Goal: Task Accomplishment & Management: Complete application form

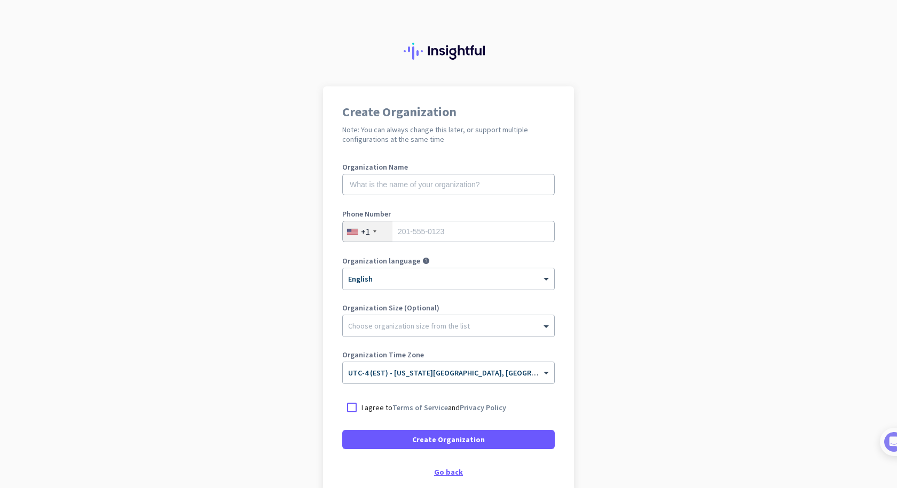
click at [450, 469] on div "Go back" at bounding box center [448, 472] width 212 height 7
